Goal: Information Seeking & Learning: Learn about a topic

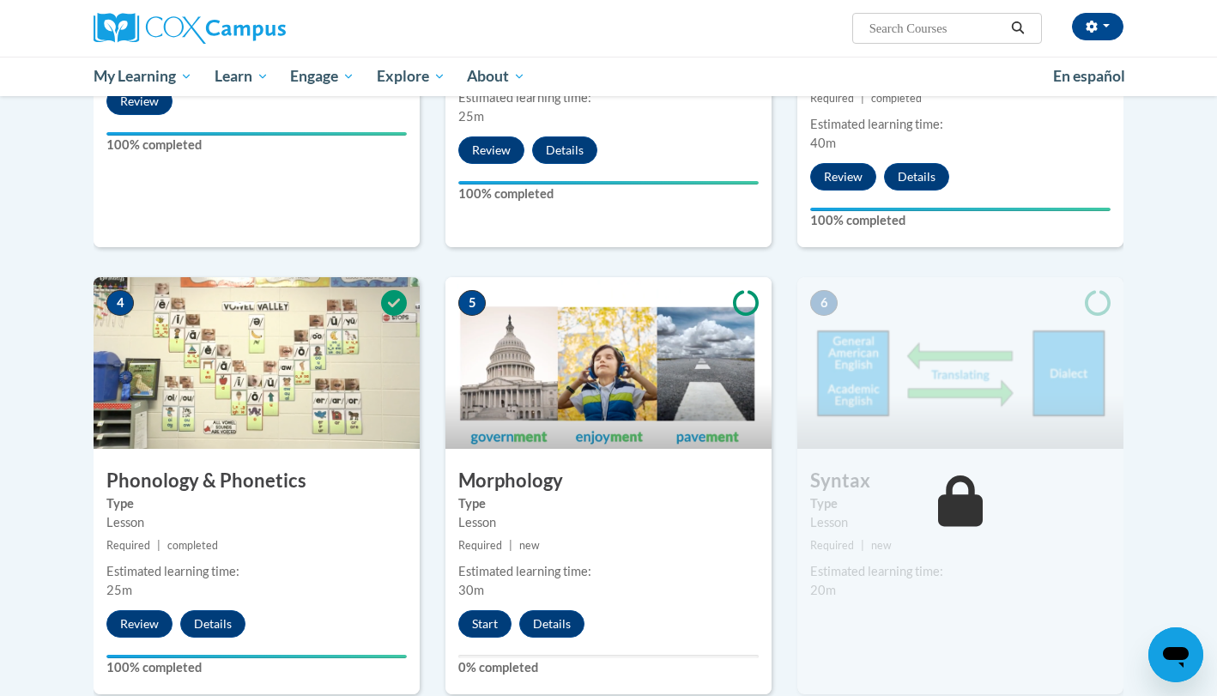
scroll to position [704, 0]
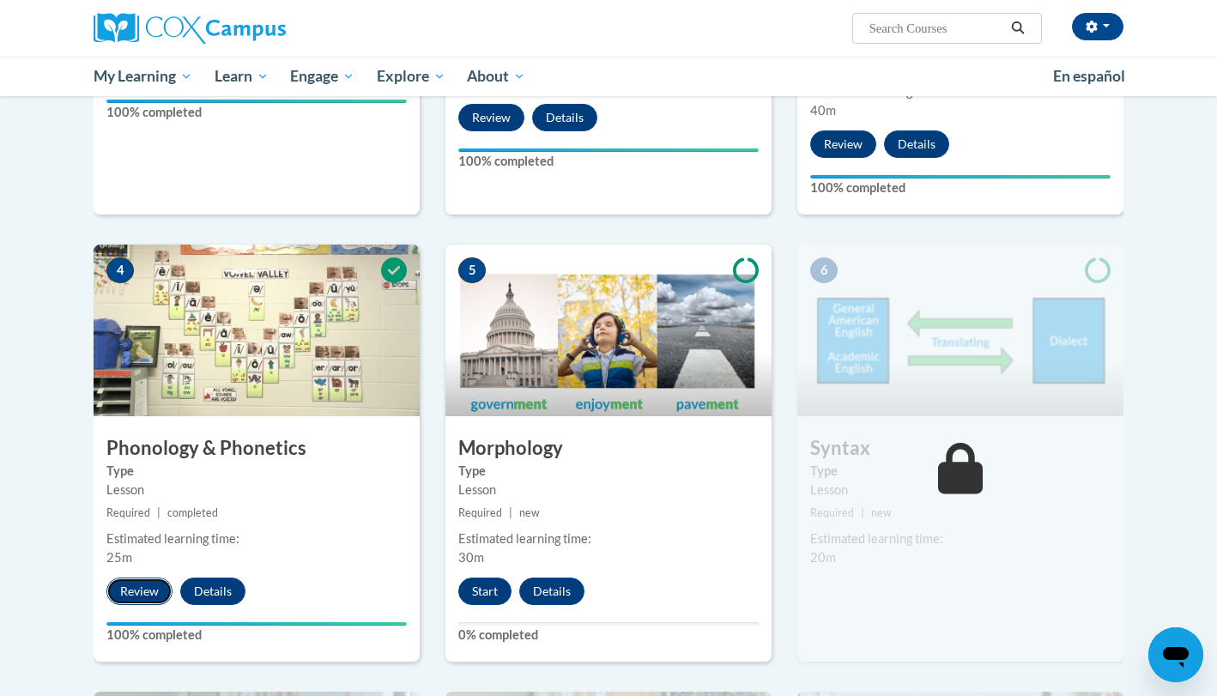
click at [137, 589] on button "Review" at bounding box center [139, 590] width 66 height 27
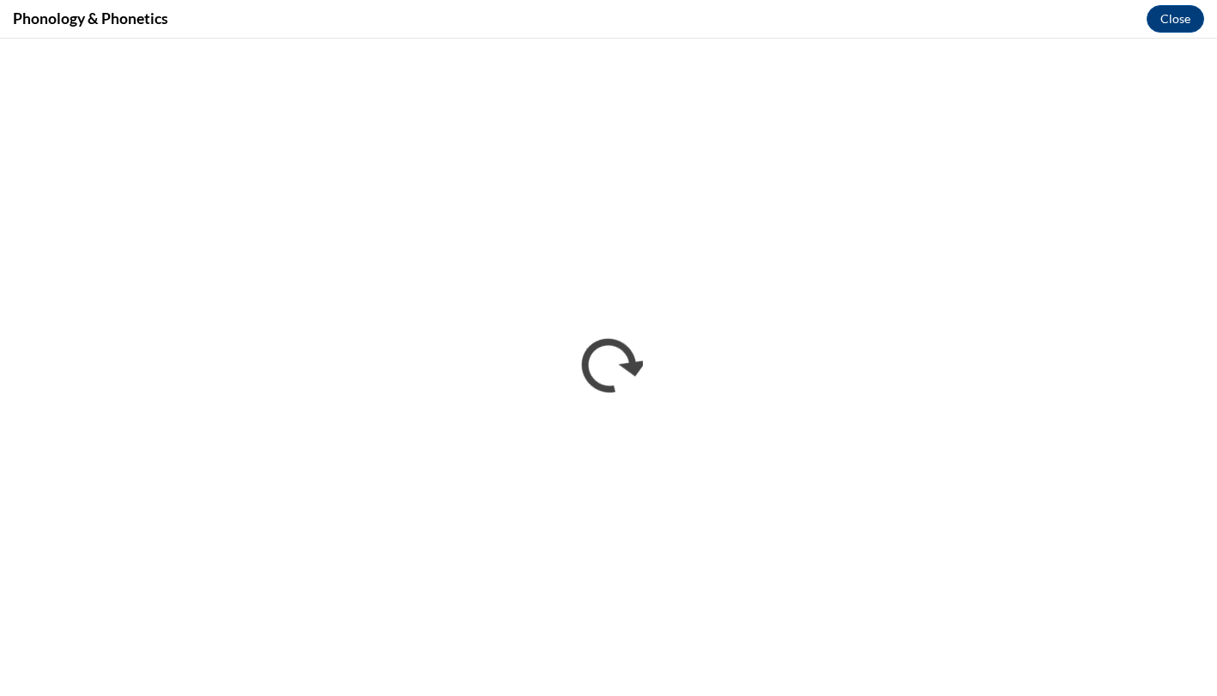
scroll to position [0, 0]
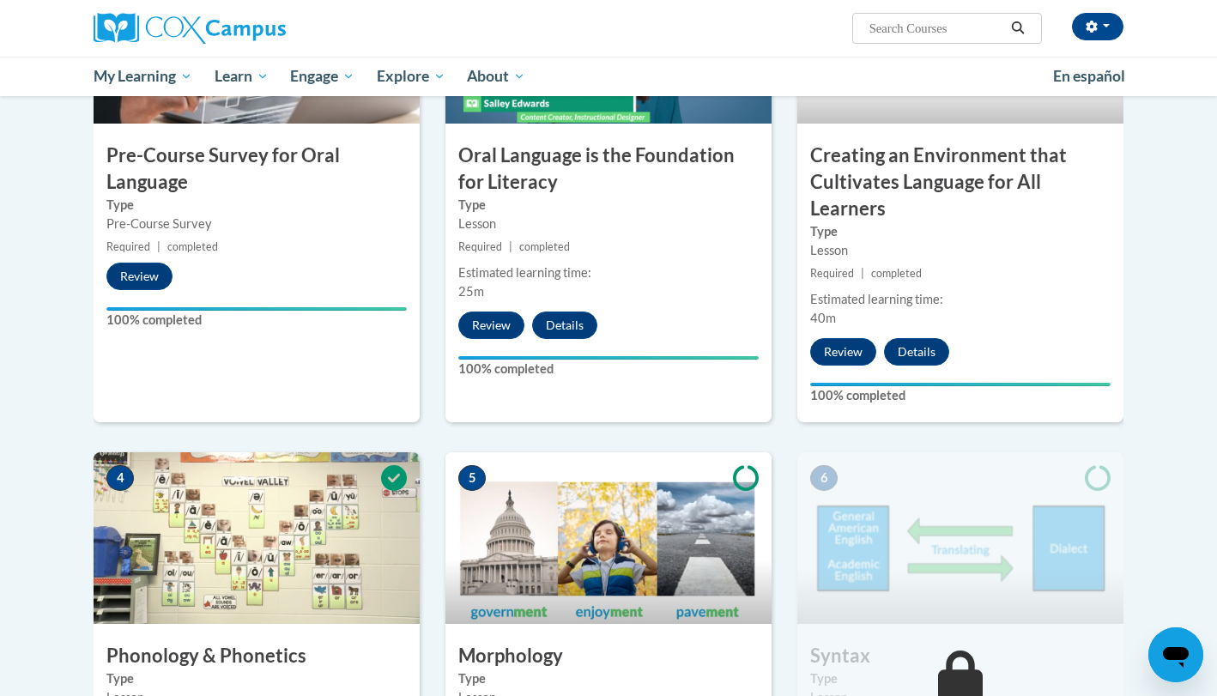
scroll to position [764, 0]
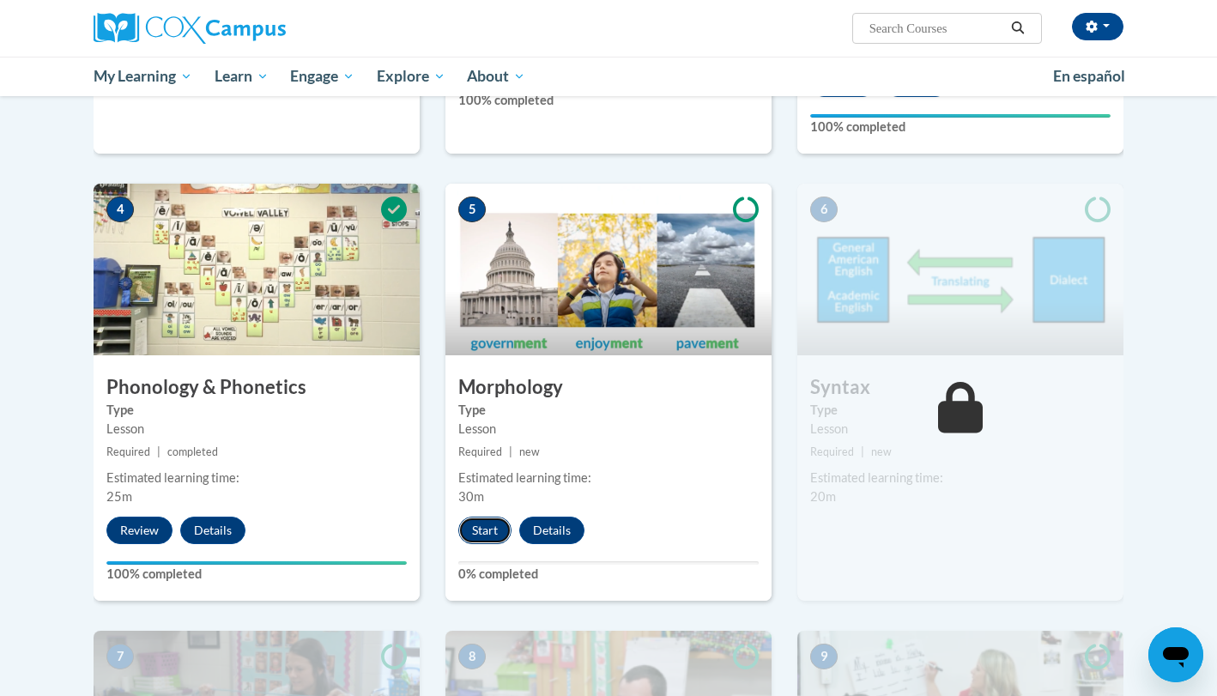
click at [488, 532] on button "Start" at bounding box center [484, 530] width 53 height 27
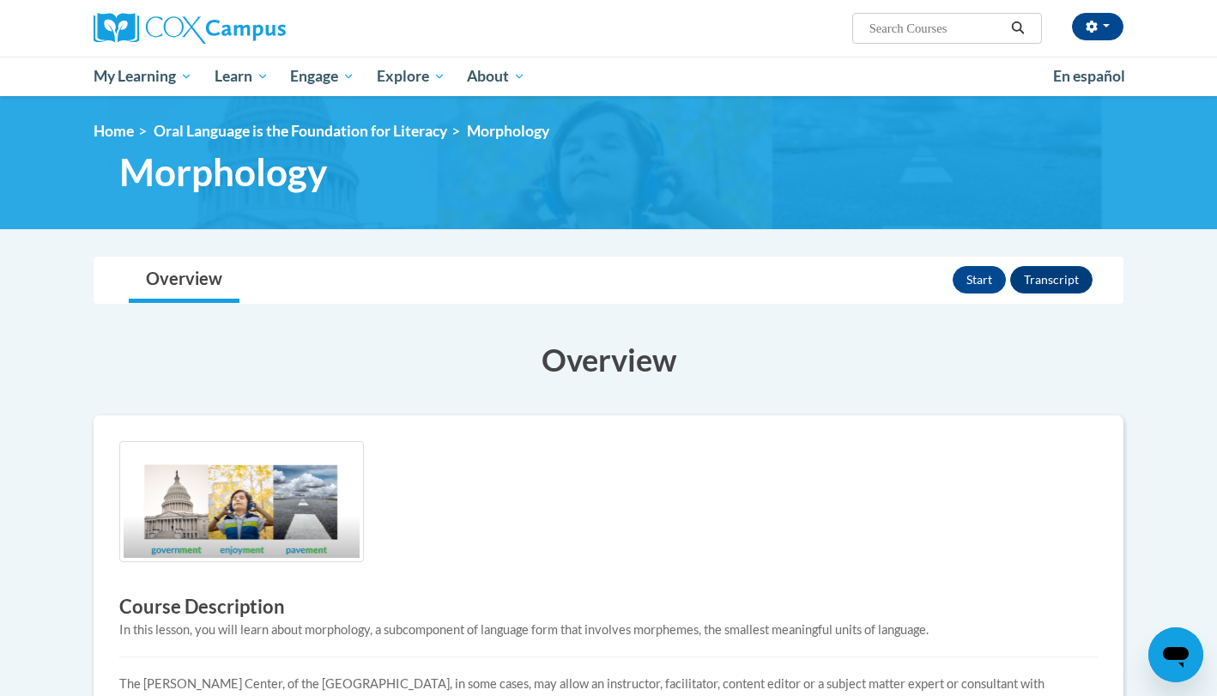
scroll to position [57, 0]
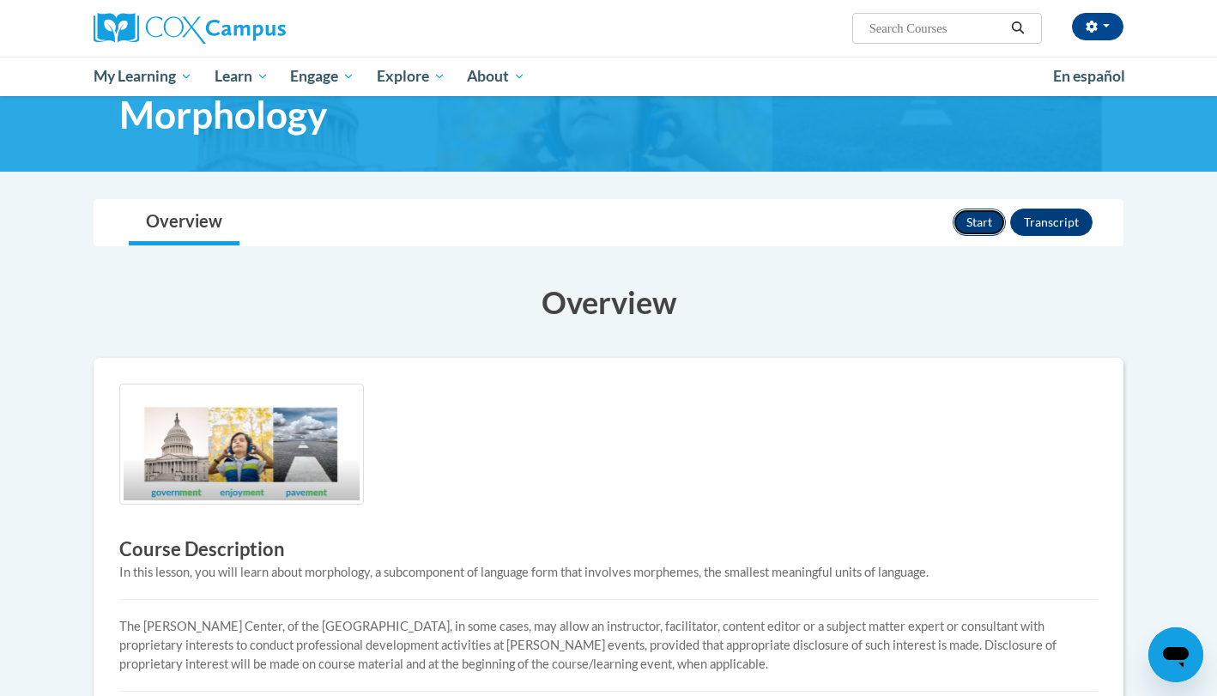
click at [977, 219] on button "Start" at bounding box center [978, 221] width 53 height 27
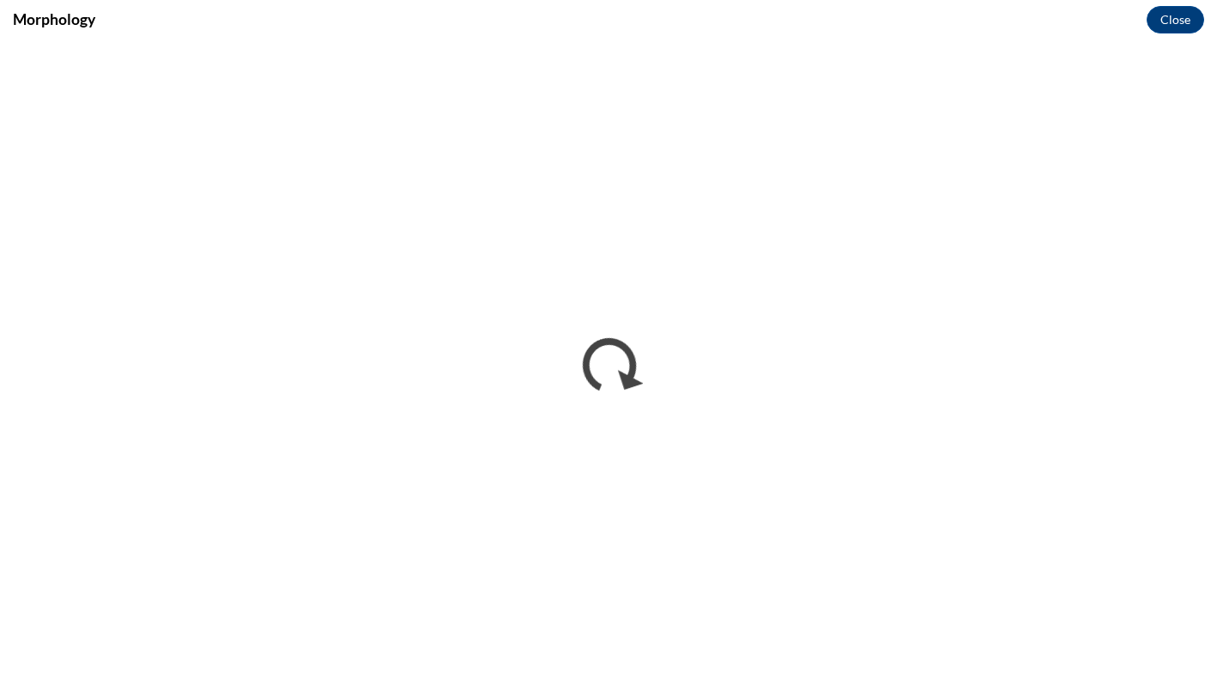
scroll to position [0, 0]
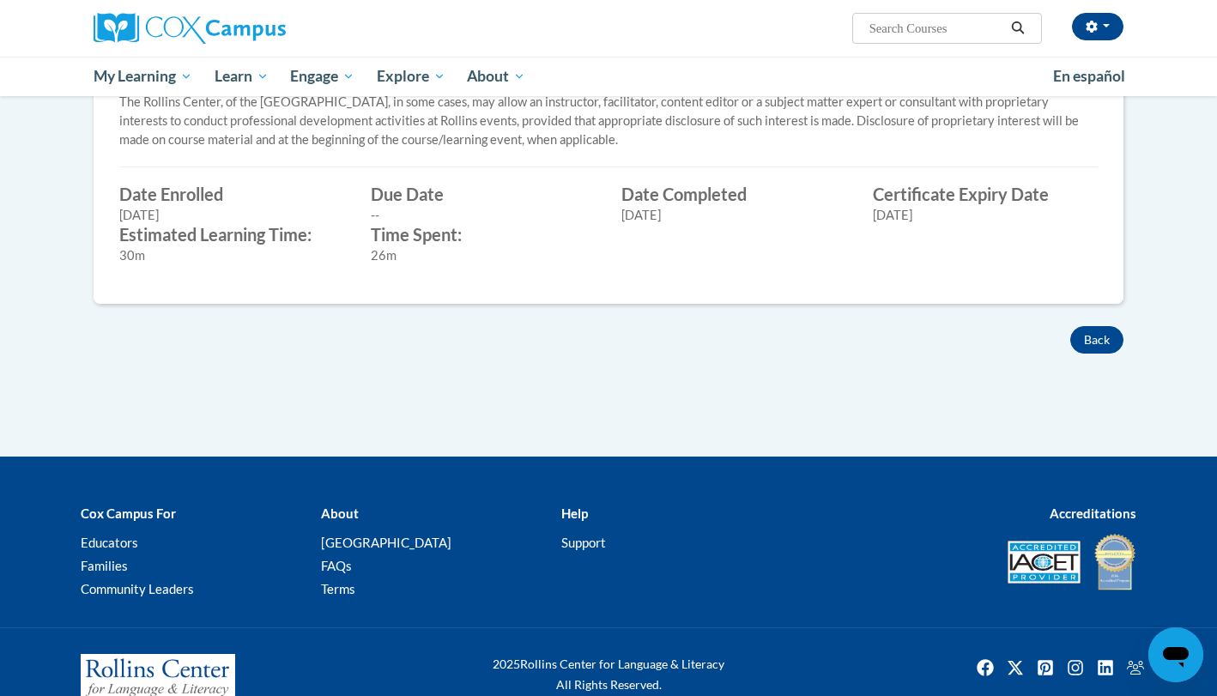
scroll to position [599, 0]
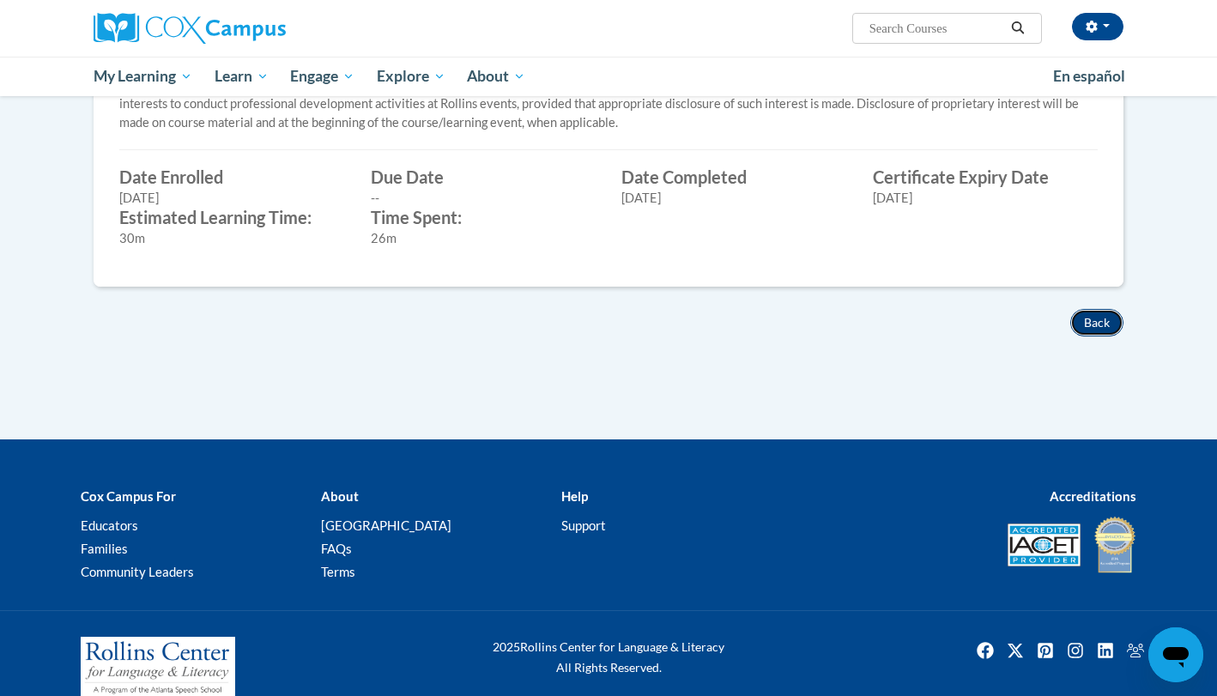
click at [1091, 317] on button "Back" at bounding box center [1096, 322] width 53 height 27
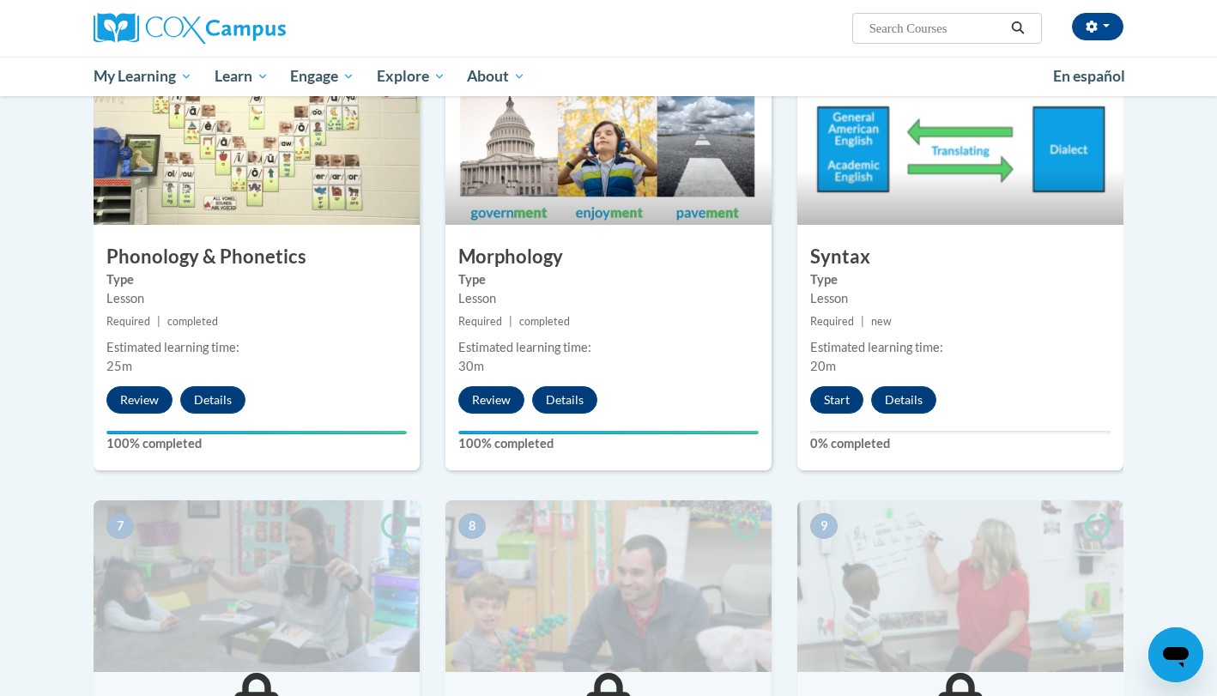
scroll to position [889, 0]
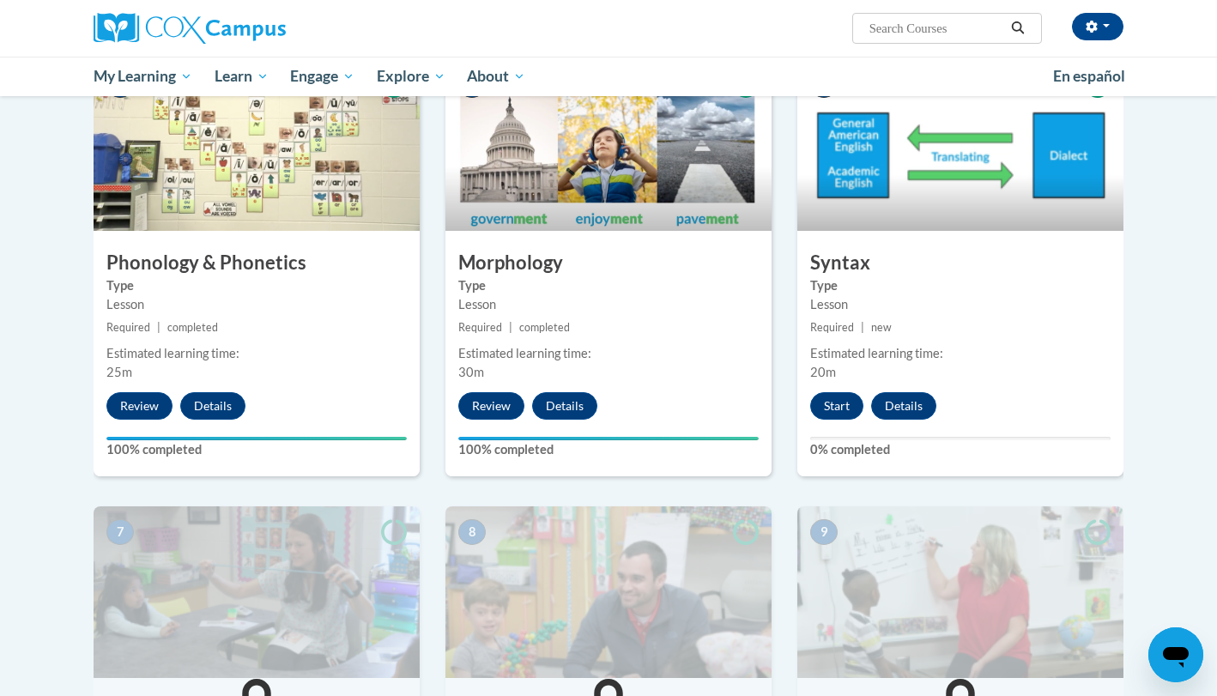
click at [861, 414] on div "Start Details Feedback" at bounding box center [877, 405] width 160 height 27
click at [849, 410] on button "Start" at bounding box center [836, 405] width 53 height 27
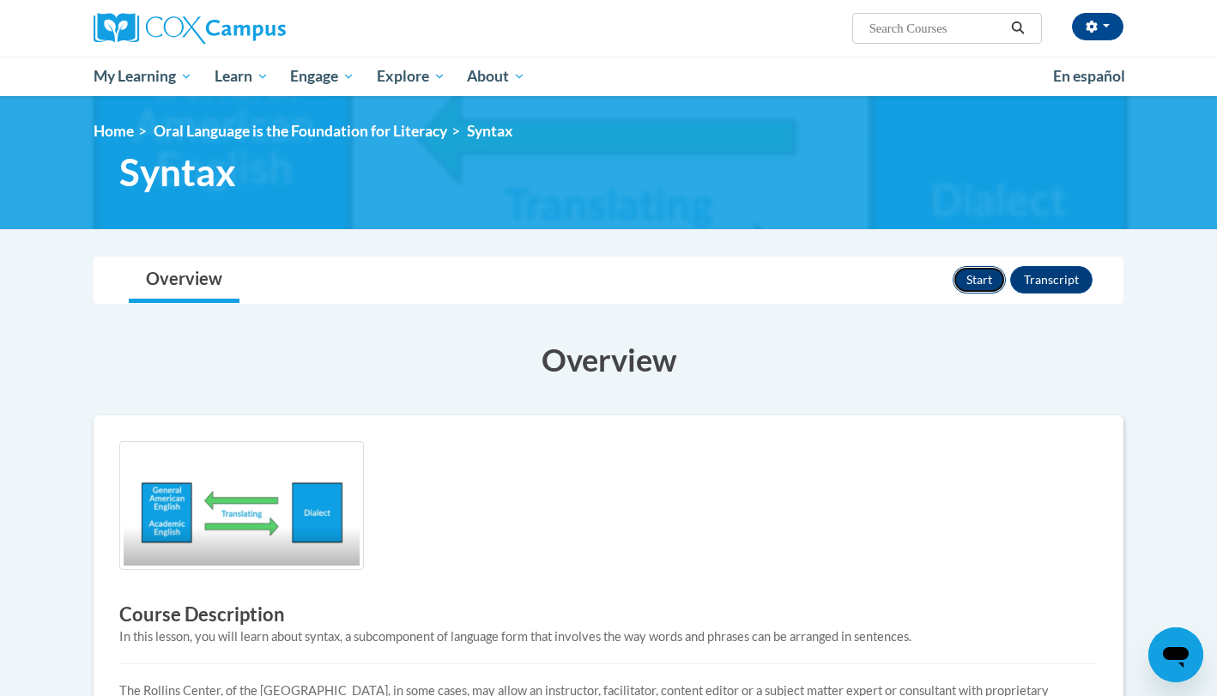
click at [980, 275] on button "Start" at bounding box center [978, 279] width 53 height 27
